Goal: Transaction & Acquisition: Purchase product/service

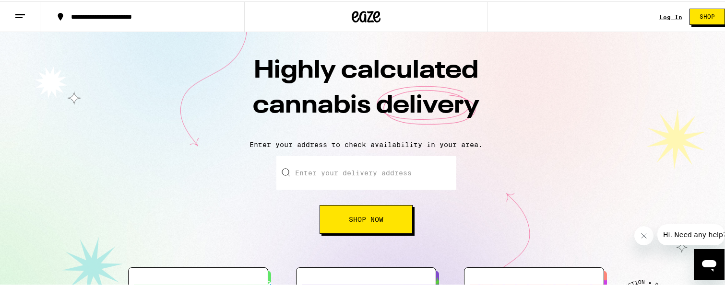
click at [343, 222] on button "Shop Now" at bounding box center [365, 218] width 93 height 29
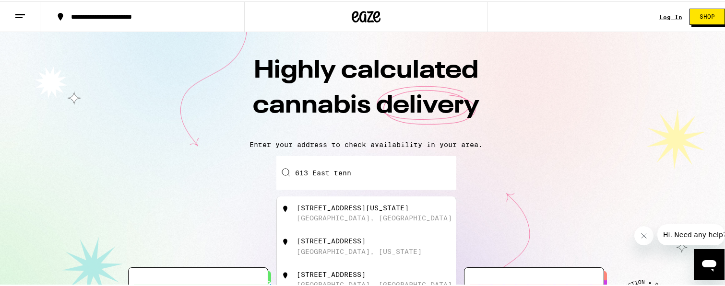
click at [336, 214] on div "[STREET_ADDRESS][US_STATE]" at bounding box center [381, 212] width 171 height 18
type input "[STREET_ADDRESS][US_STATE]"
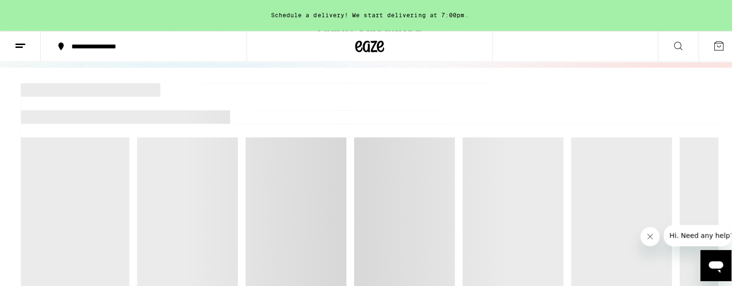
scroll to position [96, 0]
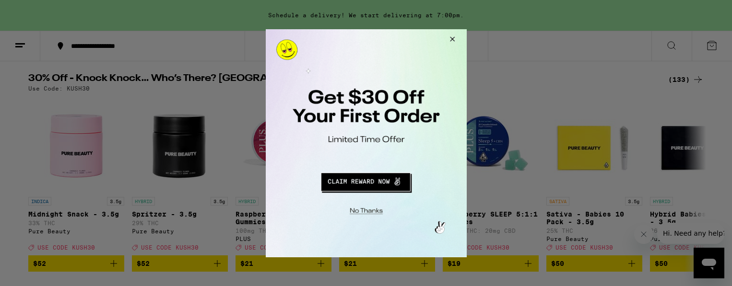
click at [346, 184] on button "Redirect to URL" at bounding box center [365, 180] width 167 height 23
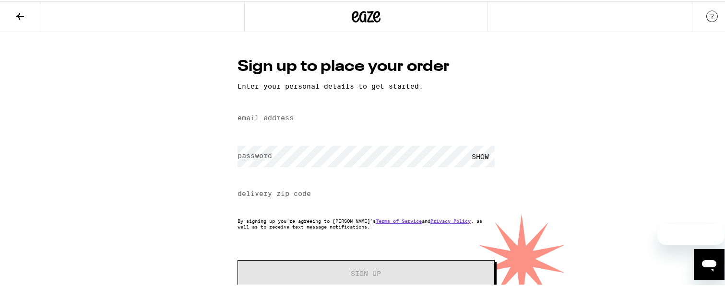
click at [243, 119] on label "email address" at bounding box center [265, 117] width 56 height 8
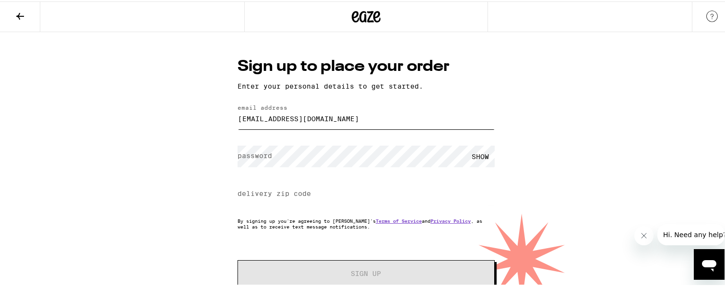
type input "dbrown413@gmail.com"
click at [478, 157] on div "SHOW" at bounding box center [480, 155] width 29 height 22
click at [254, 190] on label "delivery zip code" at bounding box center [273, 193] width 73 height 8
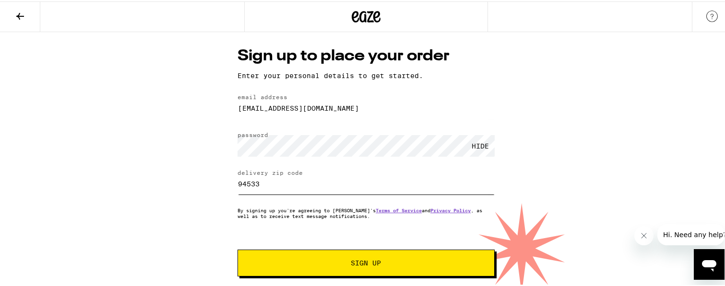
scroll to position [20, 0]
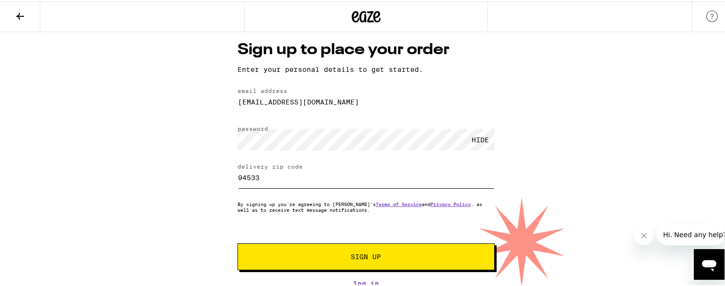
type input "94533"
click at [293, 252] on span "Sign Up" at bounding box center [366, 255] width 191 height 7
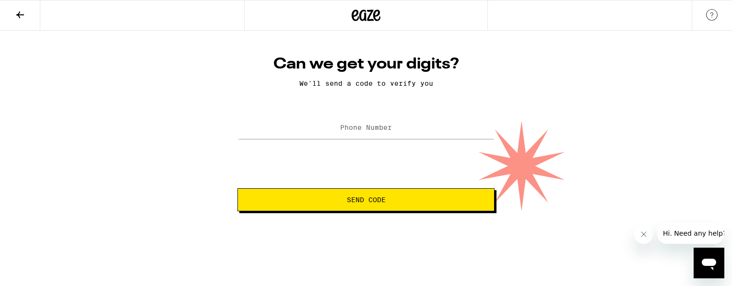
click at [293, 118] on div at bounding box center [365, 128] width 257 height 28
click at [297, 126] on input "Phone Number" at bounding box center [365, 129] width 257 height 22
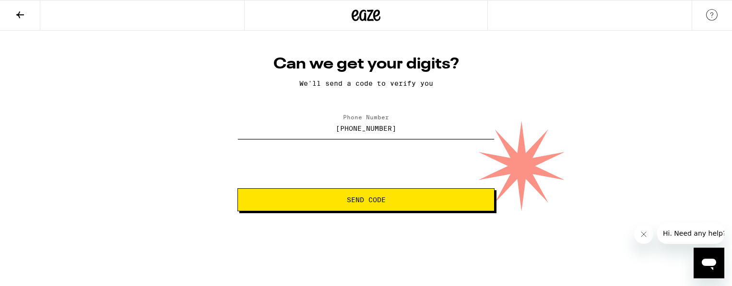
type input "(707) 386-9338"
click at [371, 203] on span "Send Code" at bounding box center [366, 200] width 39 height 7
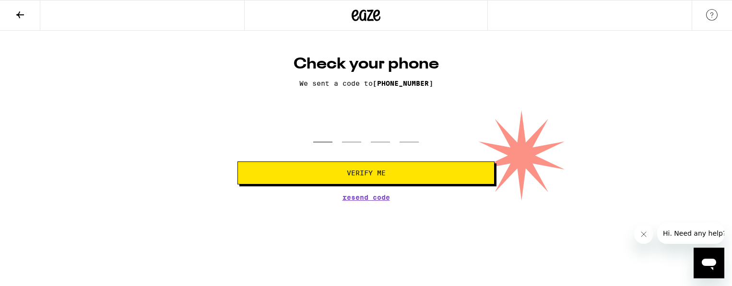
click at [322, 141] on input "tel" at bounding box center [322, 128] width 19 height 28
paste input "8"
type input "8"
drag, startPoint x: 361, startPoint y: 124, endPoint x: 274, endPoint y: 108, distance: 88.3
click at [291, 109] on div "Check your phone We sent a code to (707) 386-9338 8 748 Verify Me Resend Code" at bounding box center [366, 128] width 276 height 146
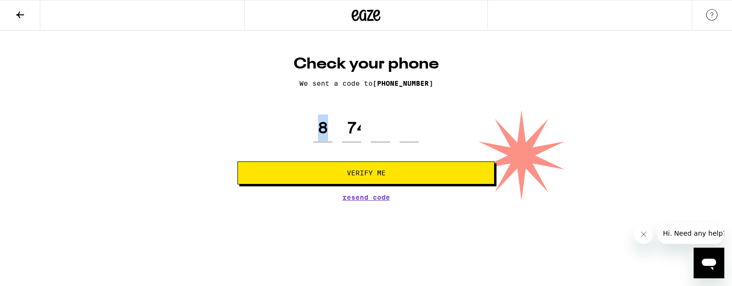
click at [363, 142] on div "8 748" at bounding box center [366, 128] width 106 height 28
click at [359, 141] on input "748" at bounding box center [351, 128] width 19 height 28
type input "4"
type input "8"
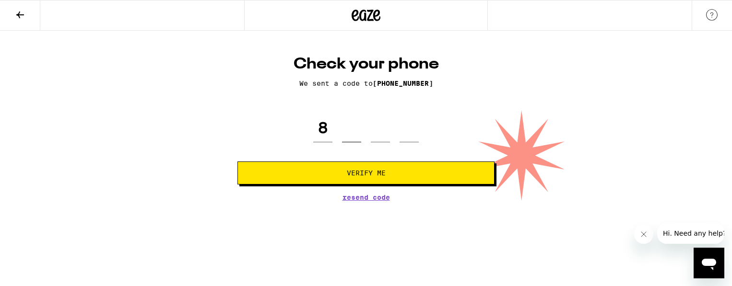
type input "4"
type input "8"
click at [237, 162] on button "Verify Me" at bounding box center [365, 173] width 257 height 23
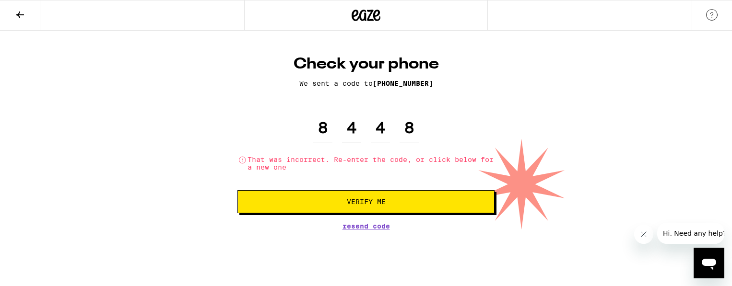
click at [356, 133] on input "4" at bounding box center [351, 128] width 19 height 28
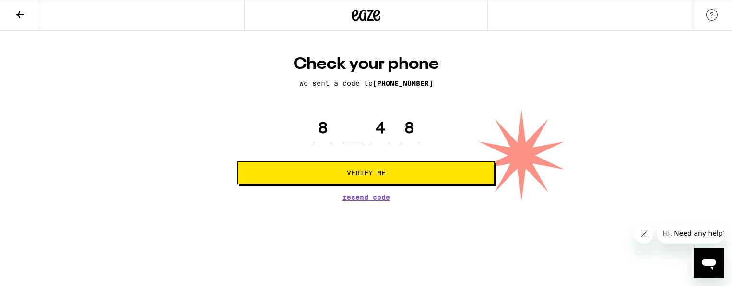
type input "7"
type input "4"
type input "8"
click at [374, 172] on span "Verify Me" at bounding box center [366, 173] width 39 height 7
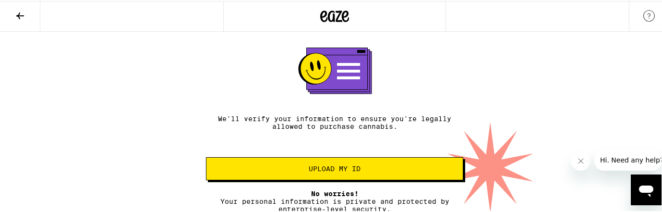
scroll to position [26, 0]
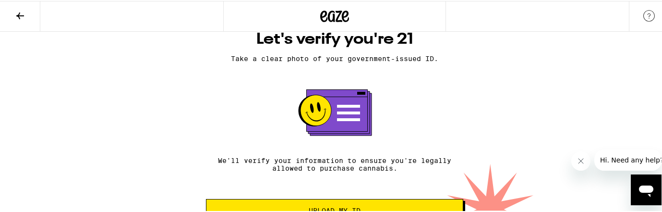
click at [143, 79] on div "Let's verify you're 21 Take a clear photo of your government-issued ID. We'll v…" at bounding box center [334, 129] width 669 height 248
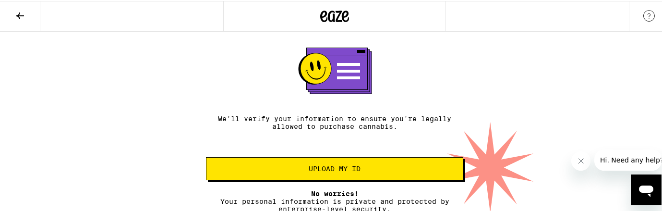
scroll to position [74, 0]
click at [308, 164] on span "Upload my ID" at bounding box center [334, 167] width 52 height 7
click at [330, 165] on span "Upload my ID" at bounding box center [334, 167] width 52 height 7
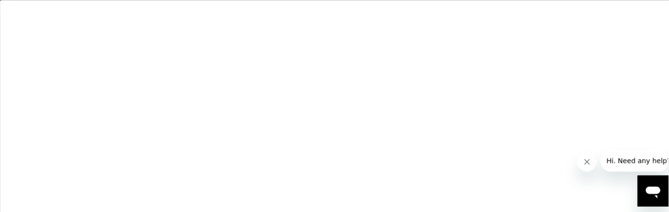
scroll to position [79, 0]
